Goal: Navigation & Orientation: Find specific page/section

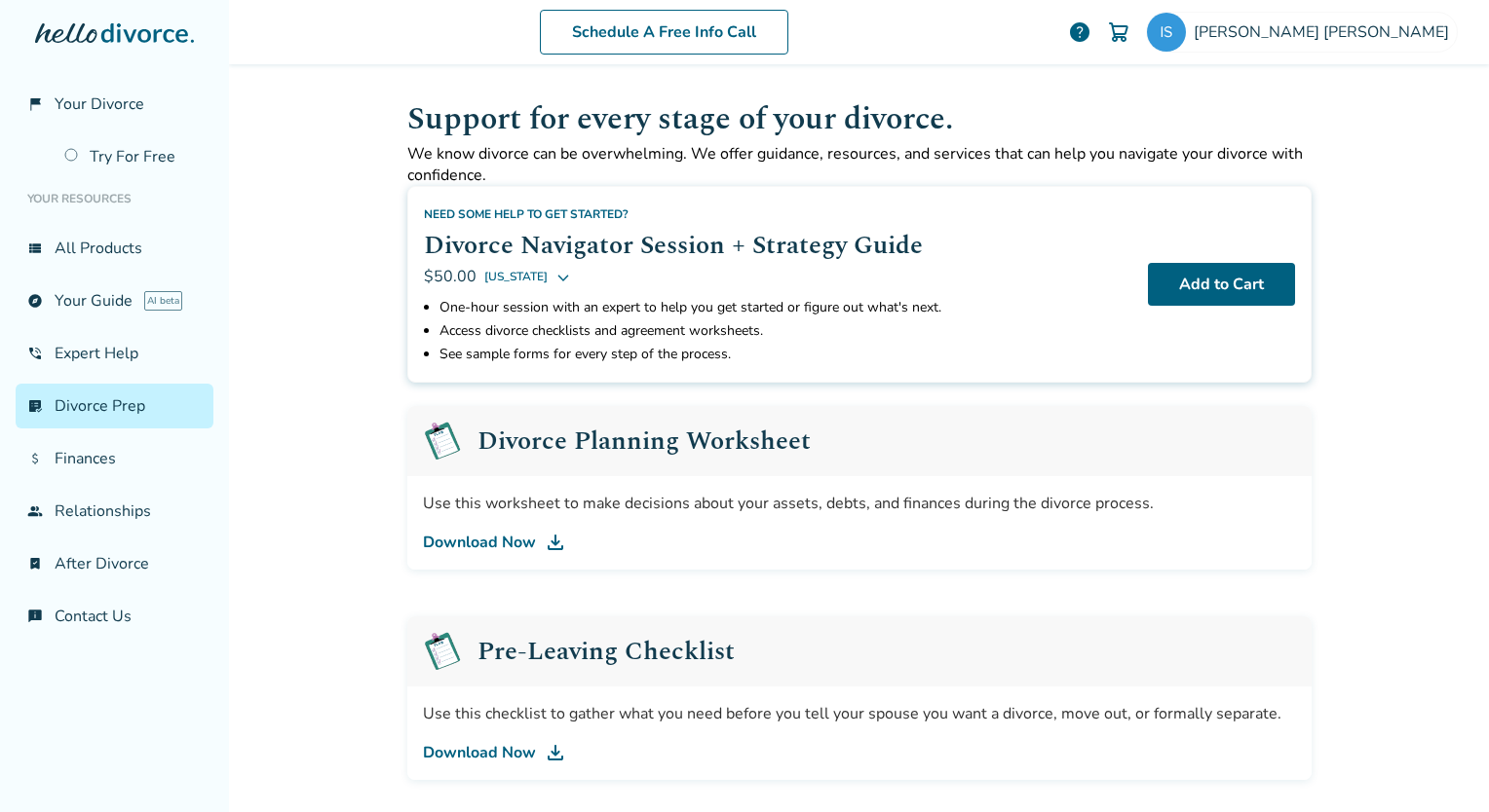
scroll to position [777, 0]
click at [78, 256] on link "view_list All Products" at bounding box center [114, 248] width 197 height 45
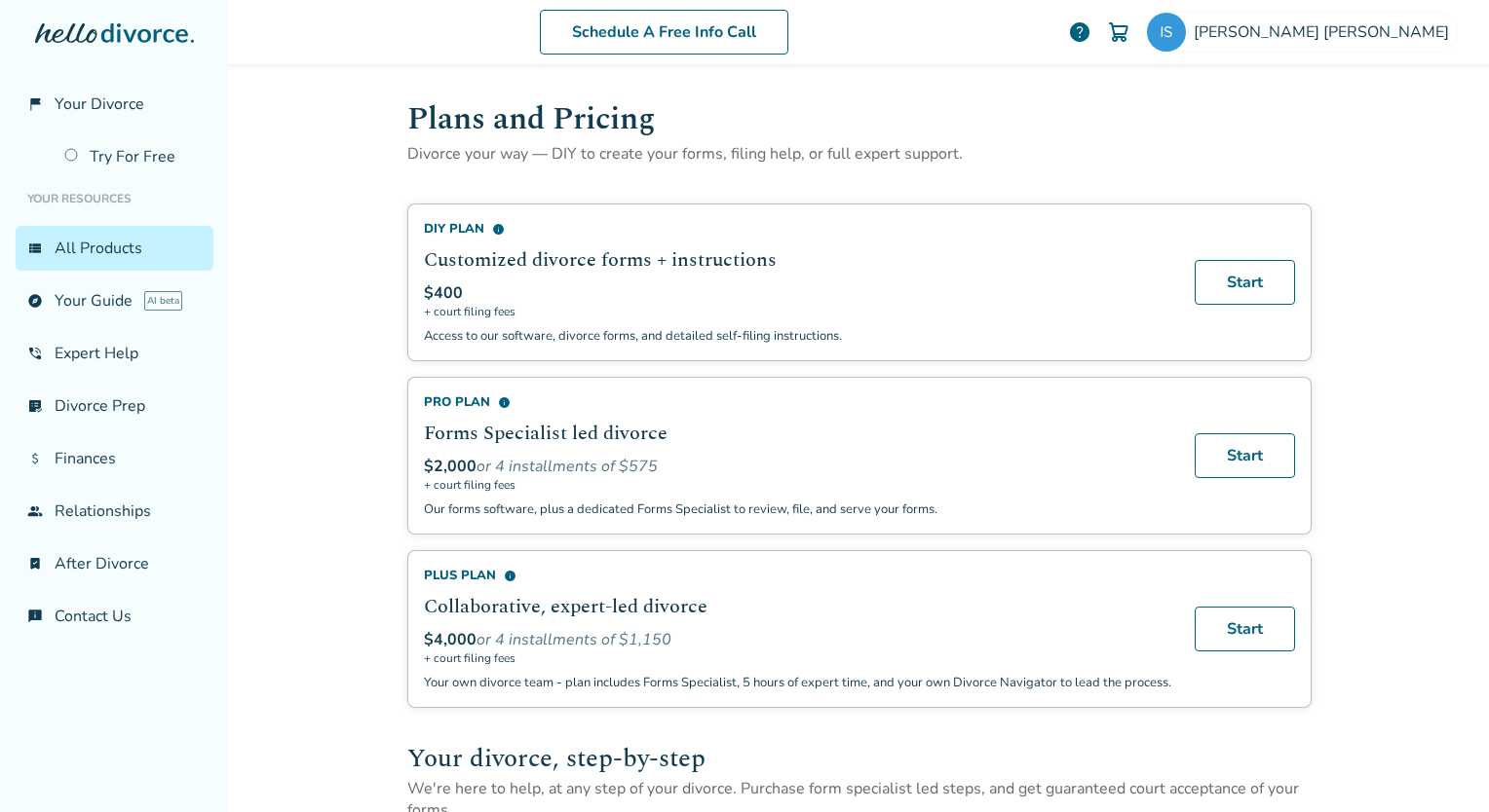
scroll to position [681, 0]
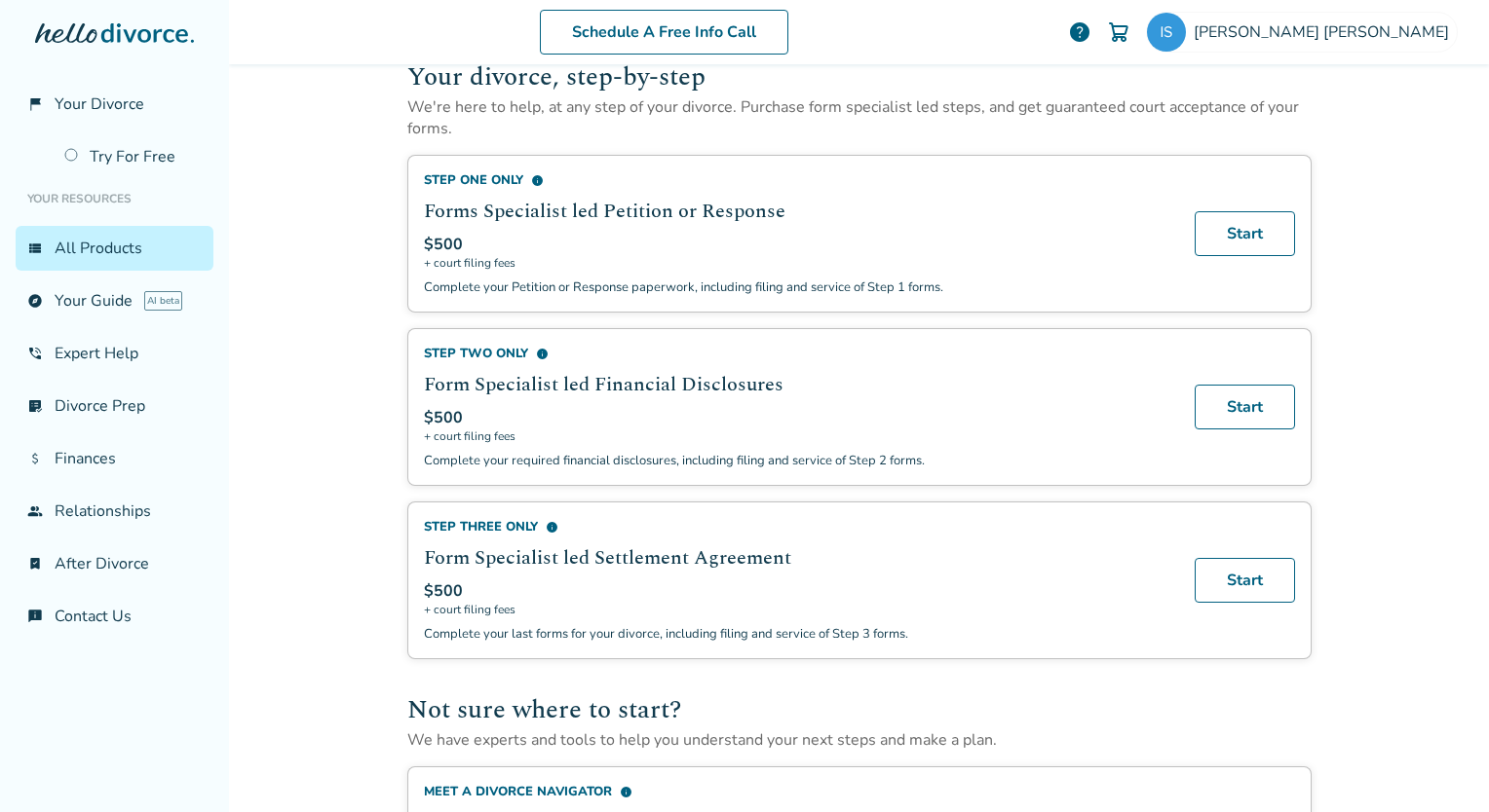
click at [531, 177] on span "info" at bounding box center [537, 180] width 13 height 13
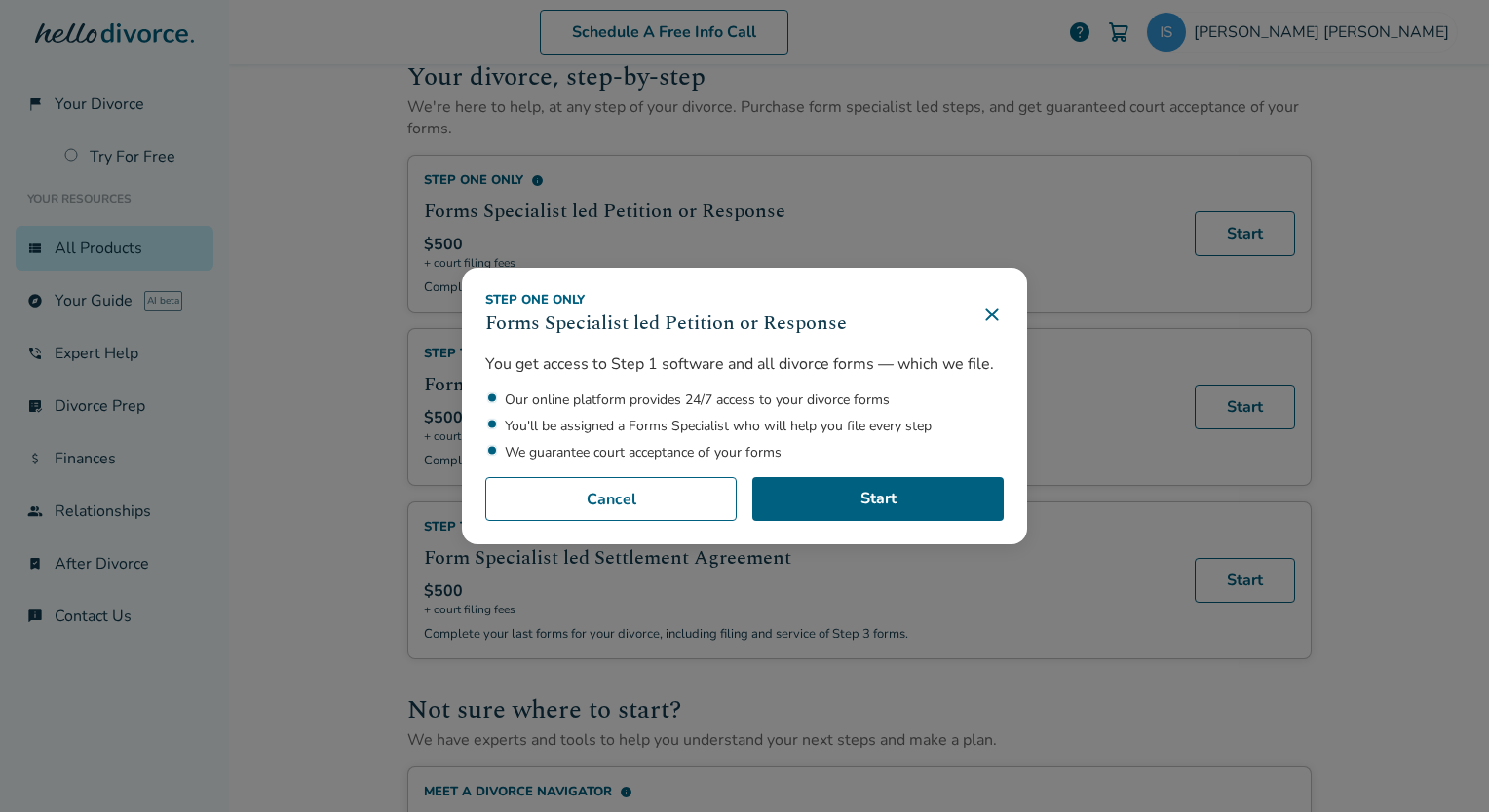
drag, startPoint x: 988, startPoint y: 310, endPoint x: 953, endPoint y: 328, distance: 39.4
click at [986, 309] on icon at bounding box center [991, 313] width 13 height 13
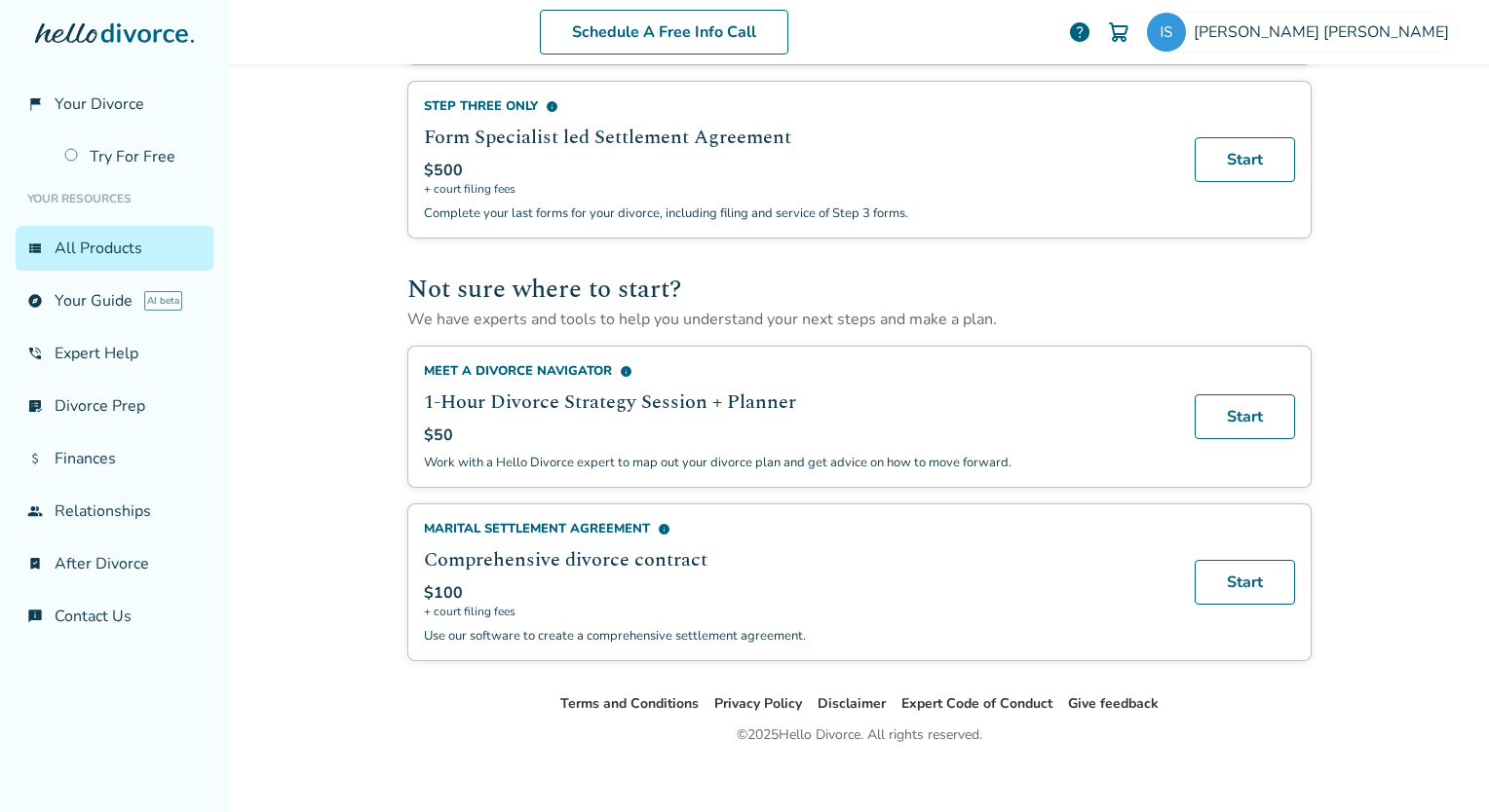
scroll to position [1106, 0]
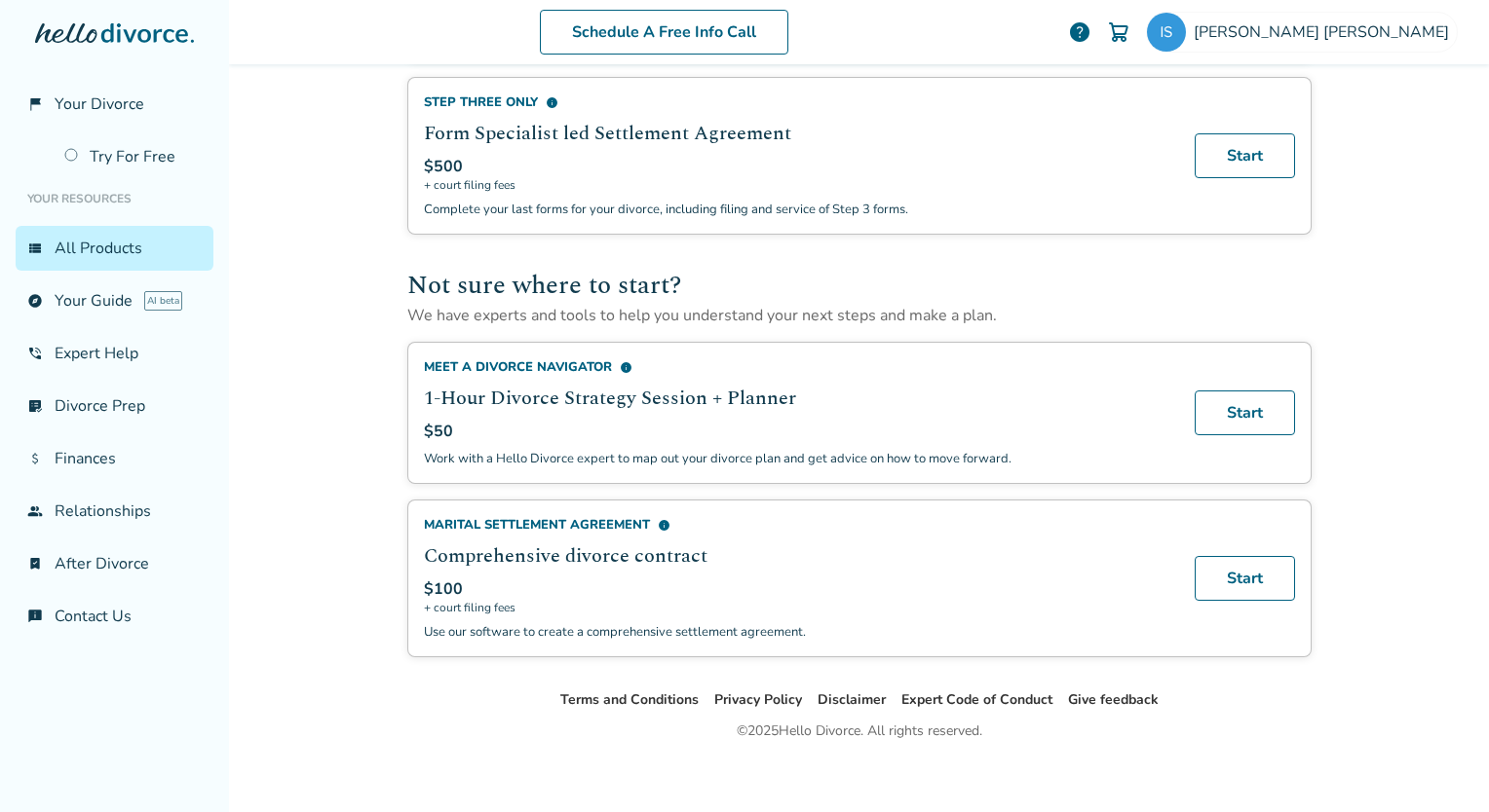
click at [319, 336] on div "Schedule A Free Info Call [PERSON_NAME] help Schedule A Free Call [PERSON_NAME]…" at bounding box center [859, 406] width 1260 height 812
click at [1016, 766] on div "Terms and Conditions Privacy Policy Disclaimer Expert Code of Conduct Give feed…" at bounding box center [859, 755] width 1260 height 136
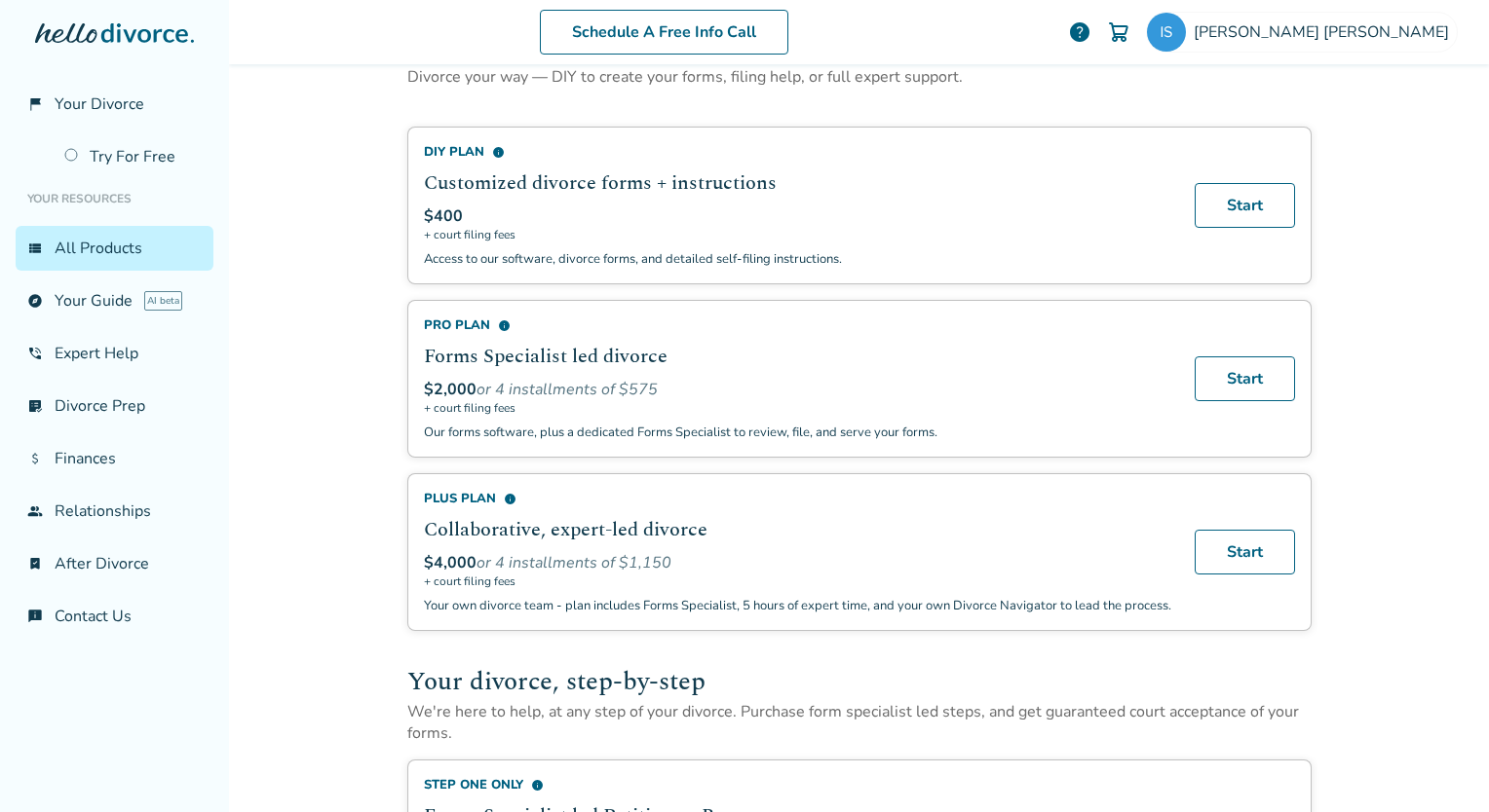
scroll to position [0, 0]
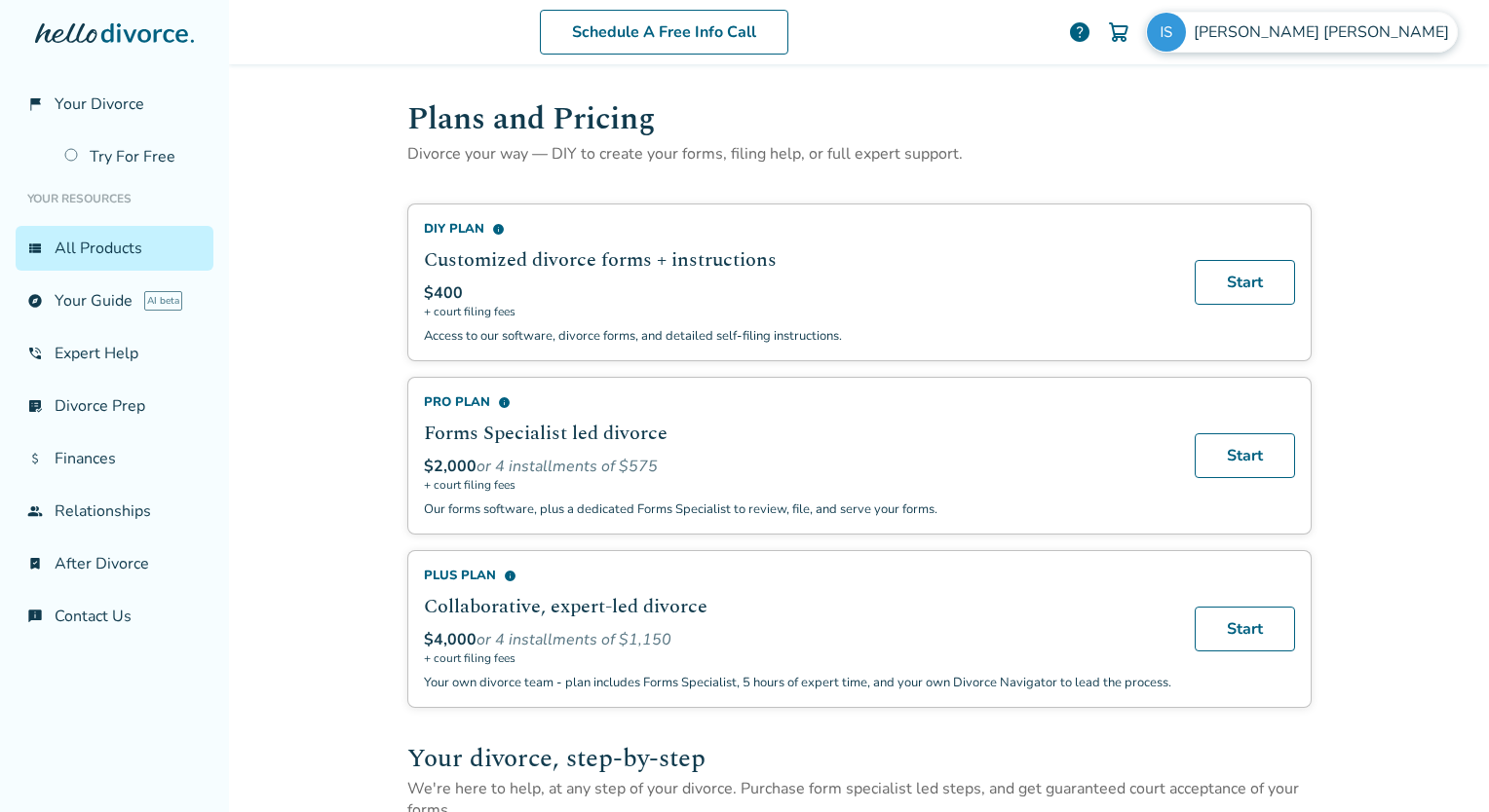
click at [1343, 29] on span "[PERSON_NAME]" at bounding box center [1324, 33] width 263 height 22
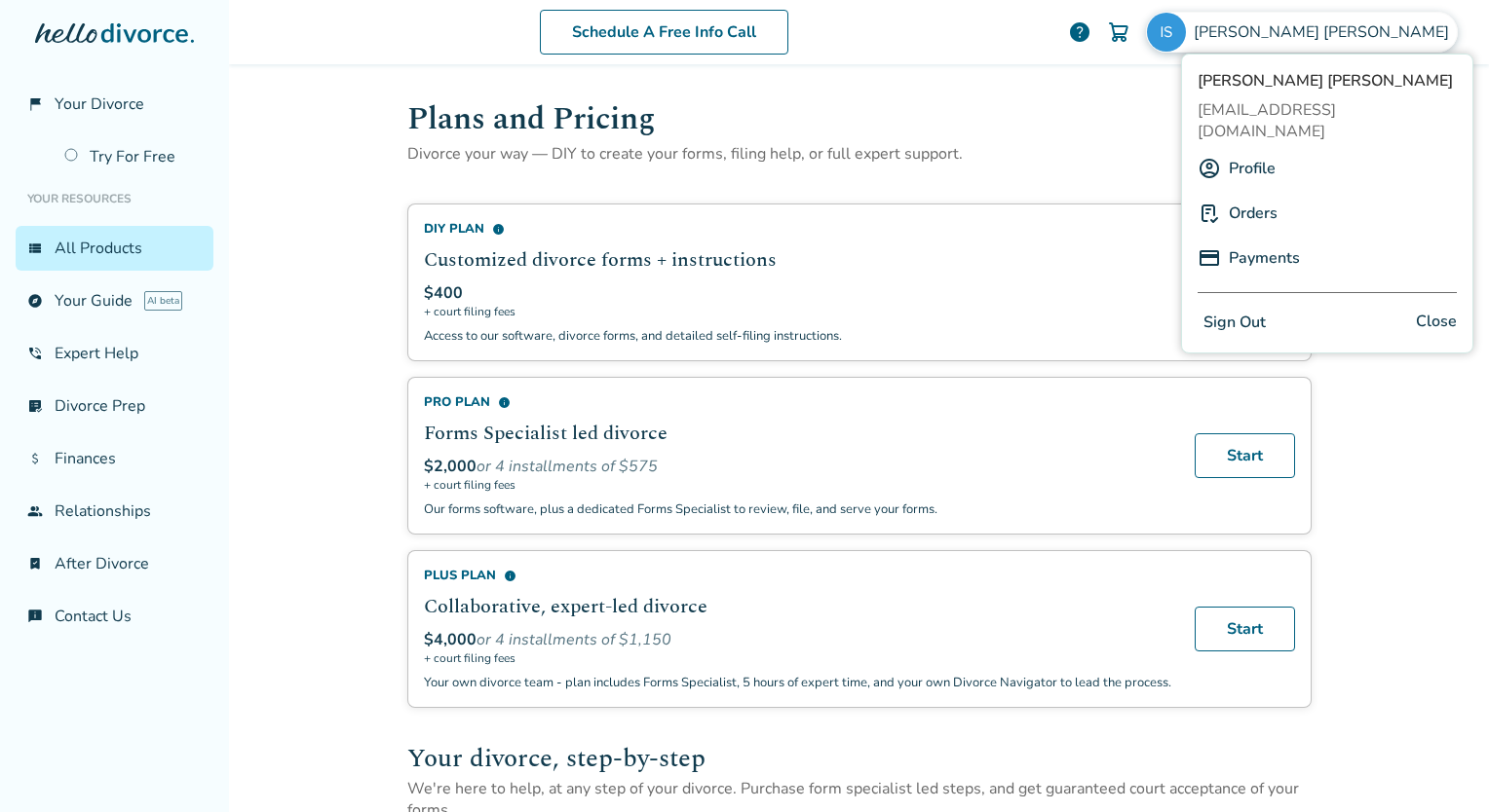
click at [1255, 194] on link "Orders" at bounding box center [1252, 212] width 49 height 37
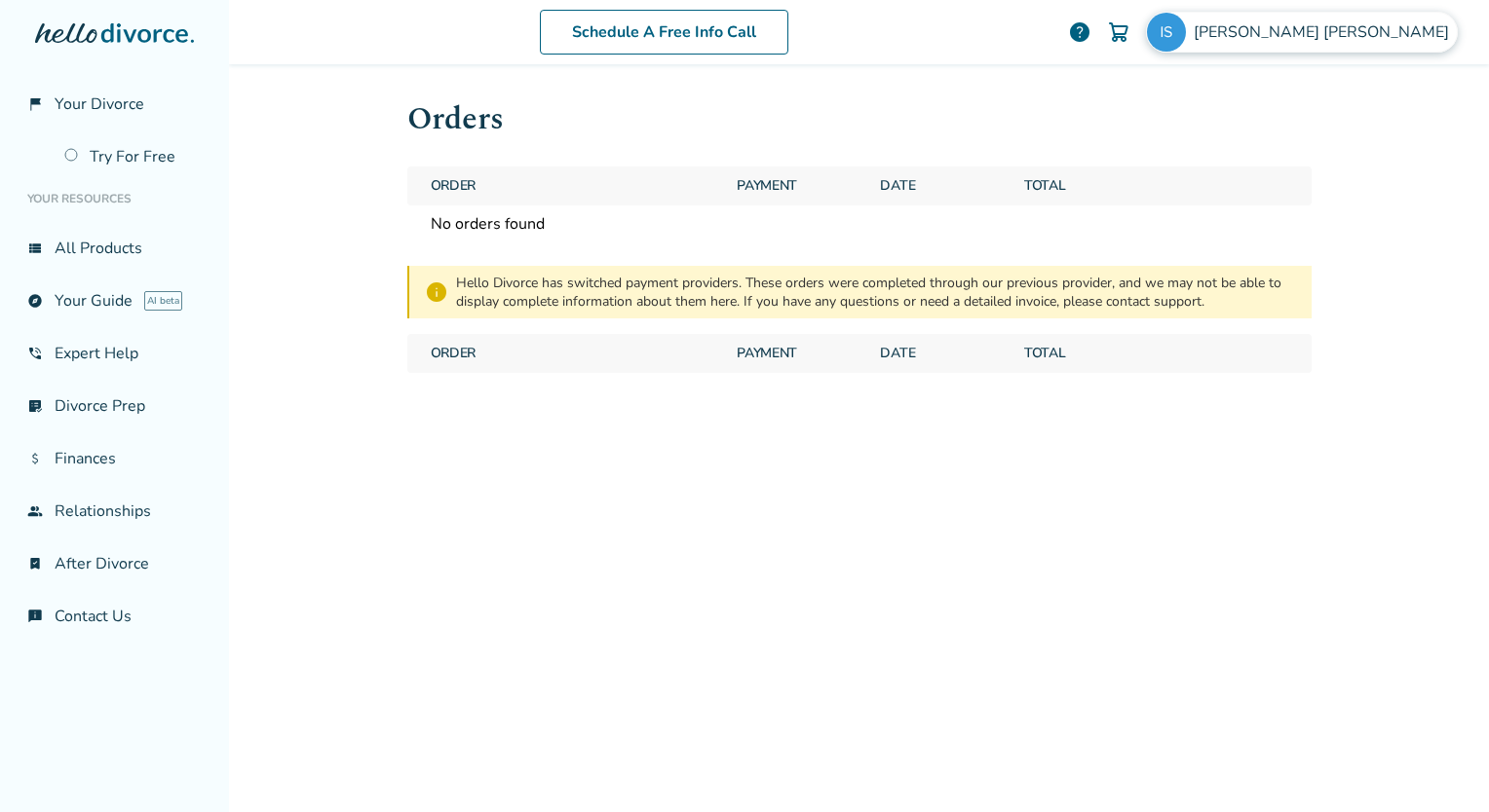
click at [1185, 35] on img at bounding box center [1166, 32] width 39 height 39
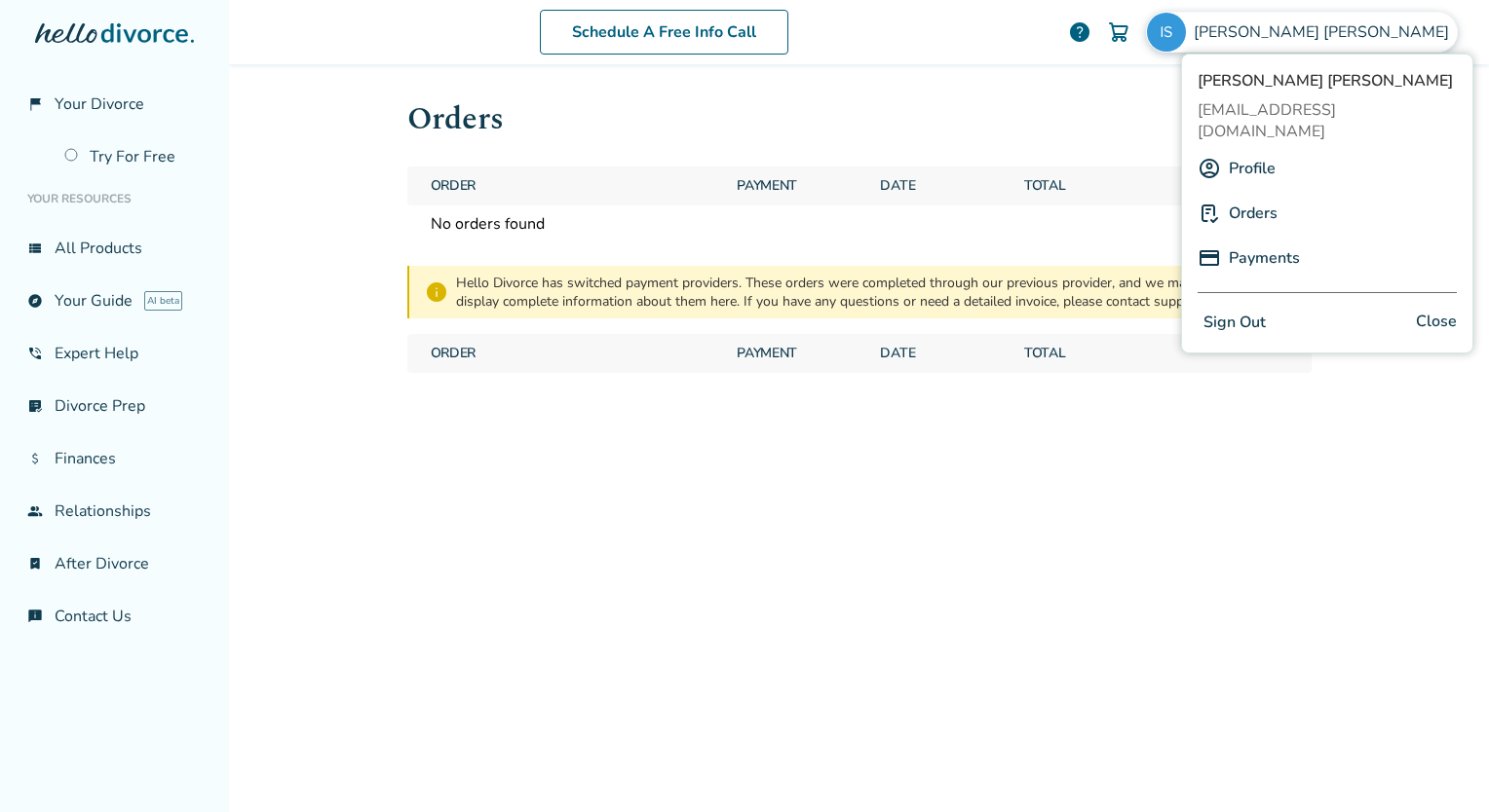
click at [1248, 152] on link "Profile" at bounding box center [1251, 168] width 47 height 37
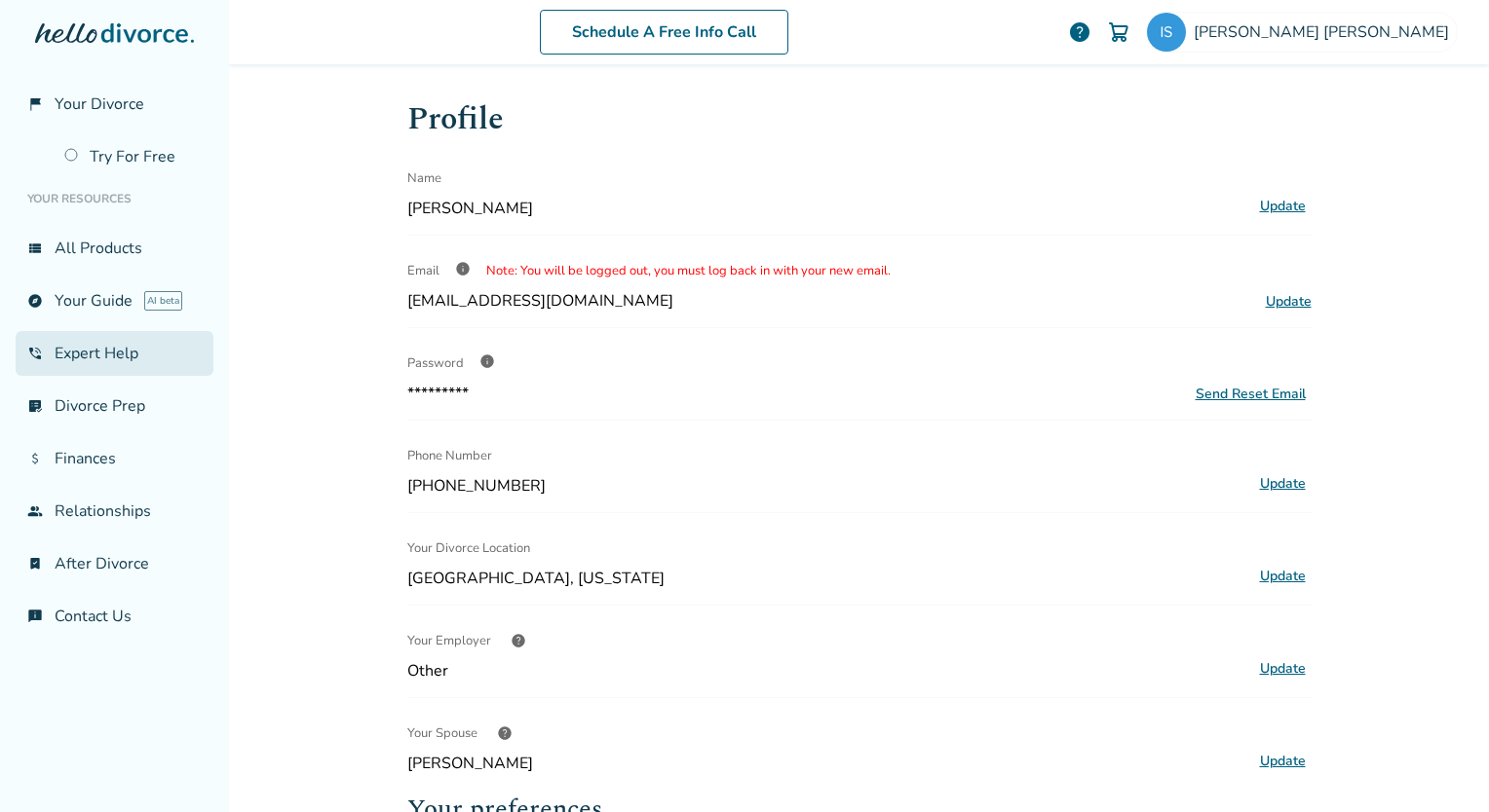
click at [96, 356] on link "phone_in_talk Expert Help" at bounding box center [114, 353] width 197 height 45
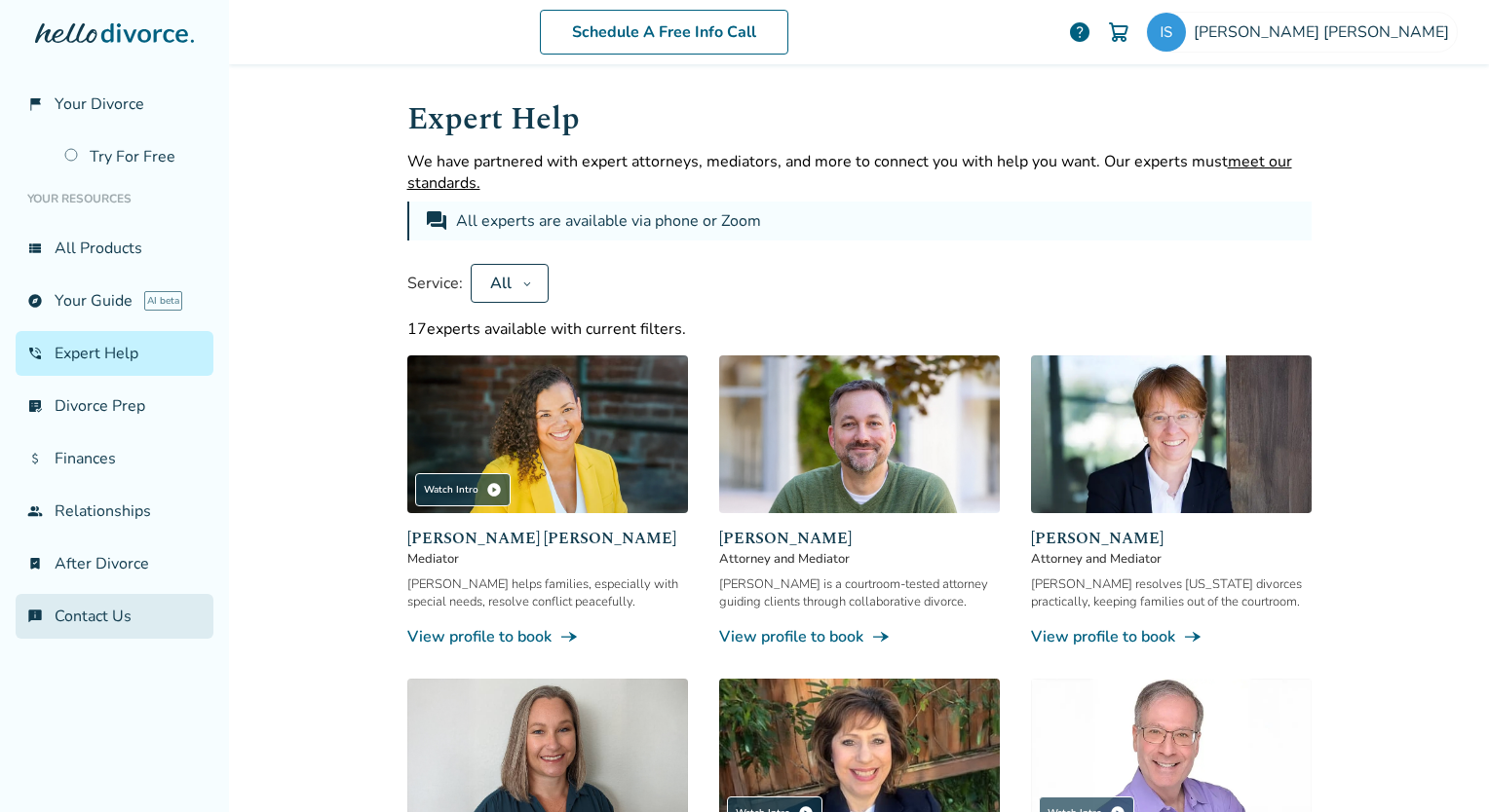
click at [75, 602] on link "chat_info Contact Us" at bounding box center [114, 616] width 197 height 45
